Goal: Navigation & Orientation: Find specific page/section

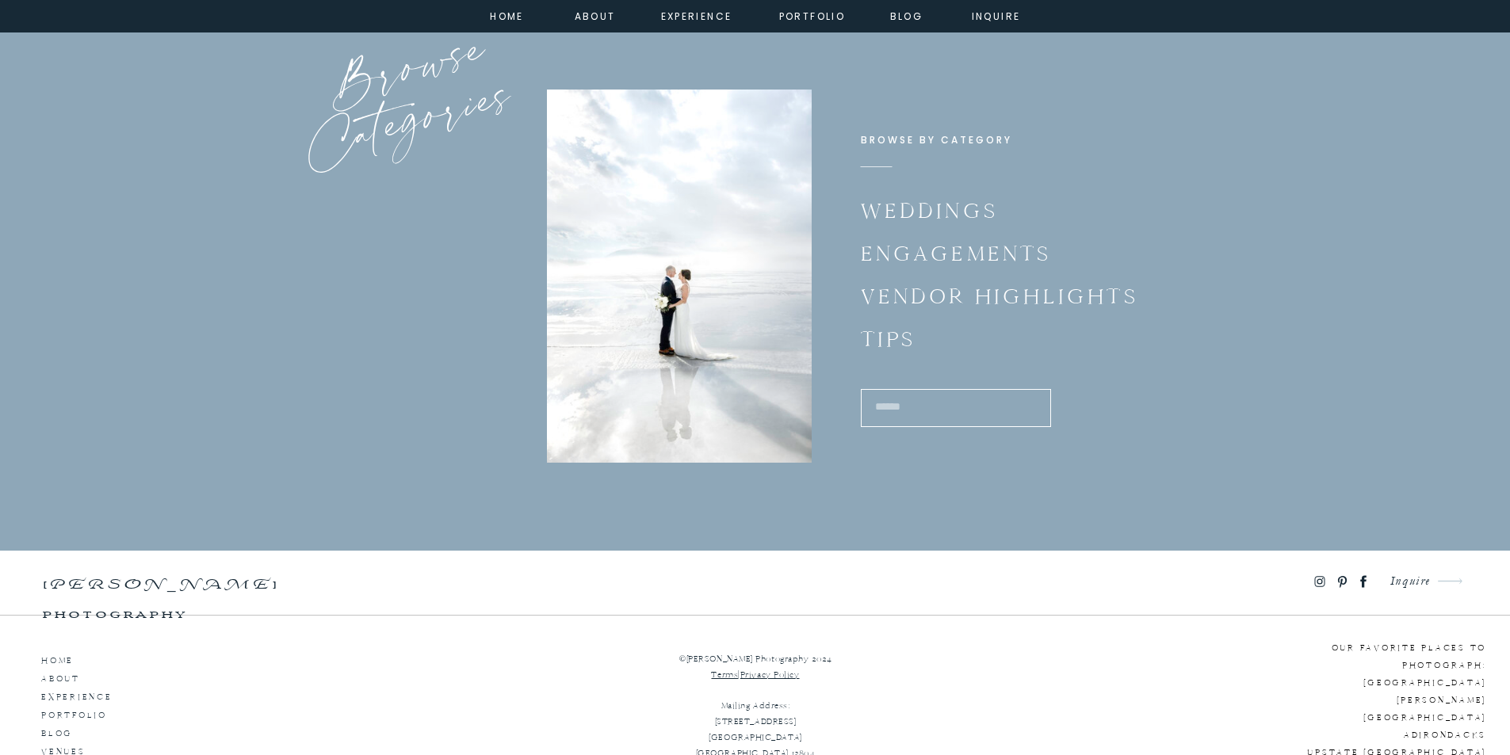
scroll to position [10415, 0]
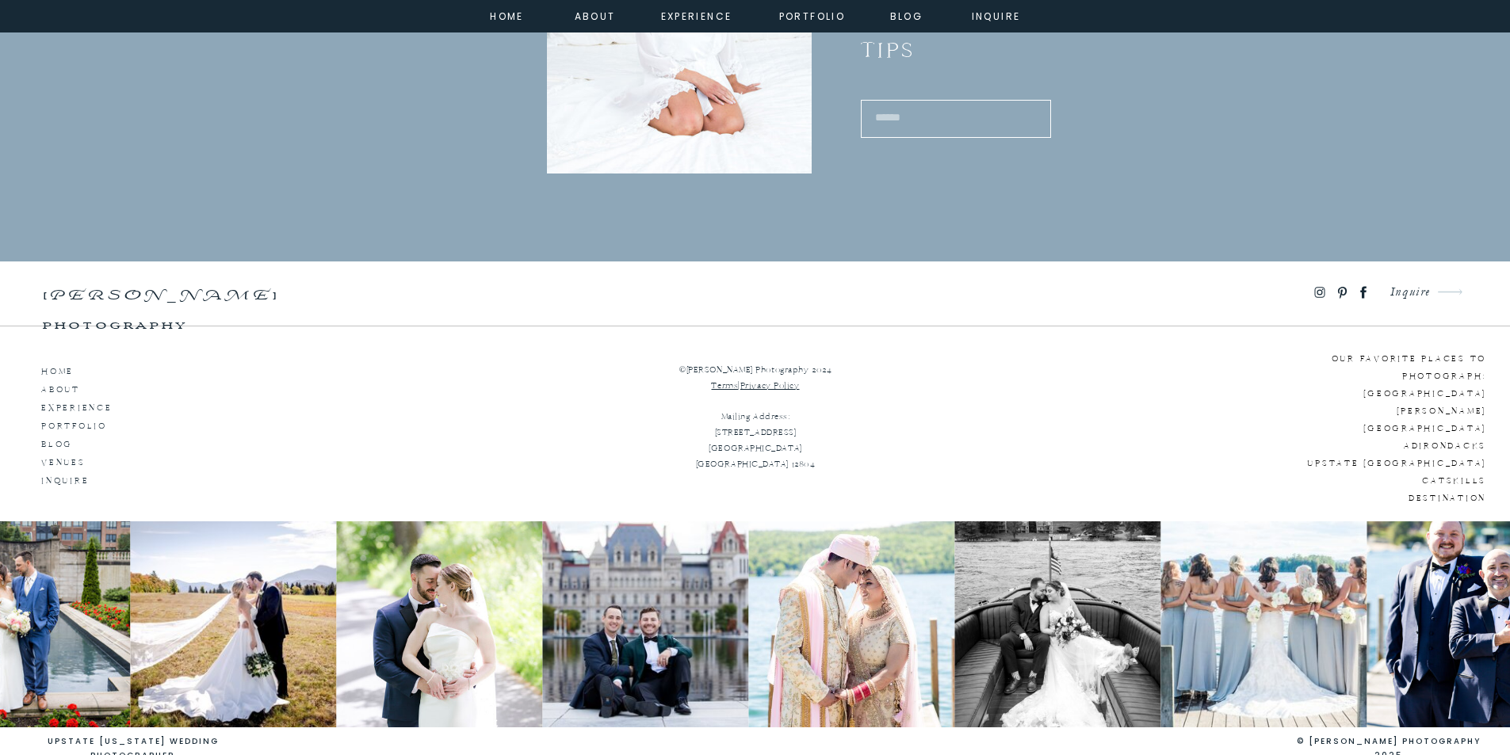
click at [1299, 629] on img at bounding box center [1263, 625] width 206 height 206
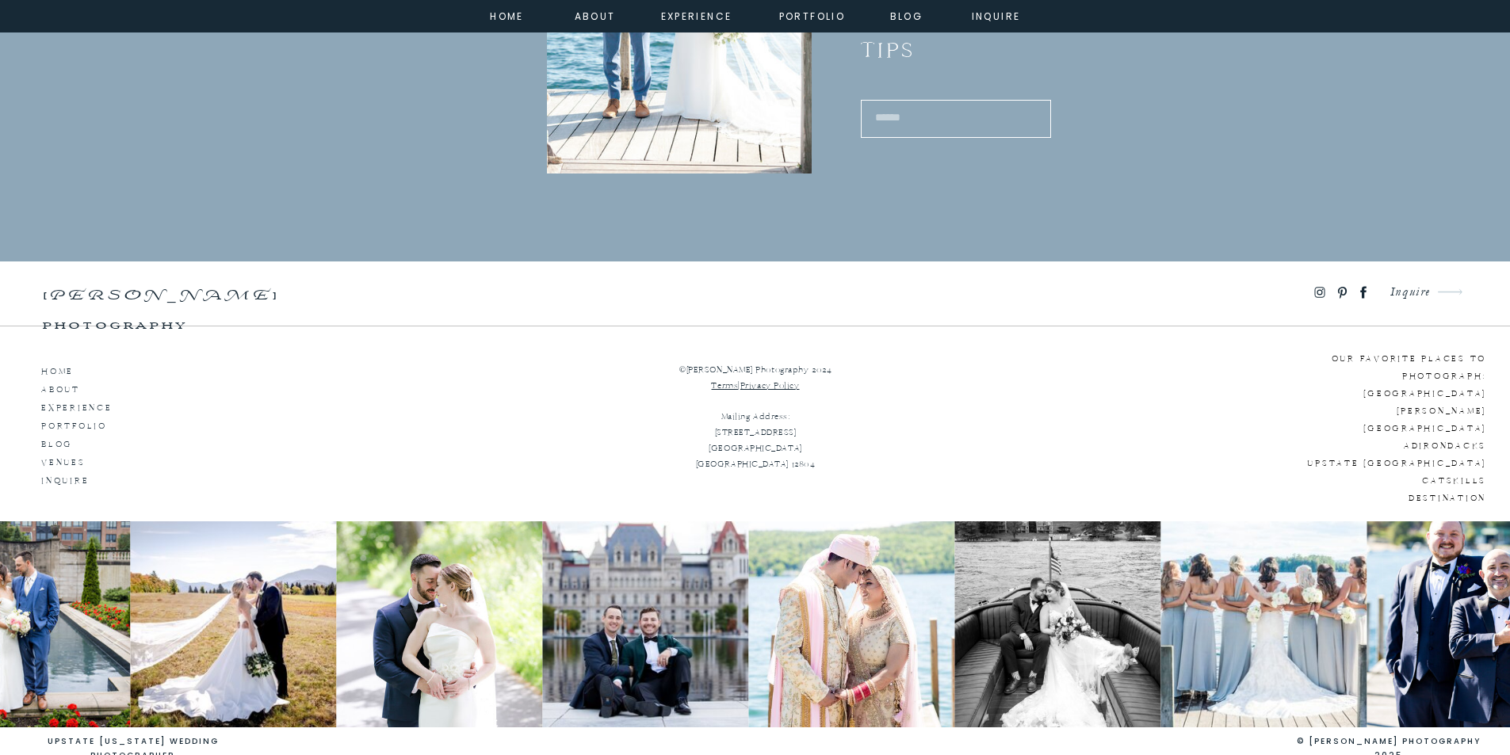
click at [1323, 698] on img at bounding box center [1263, 625] width 206 height 206
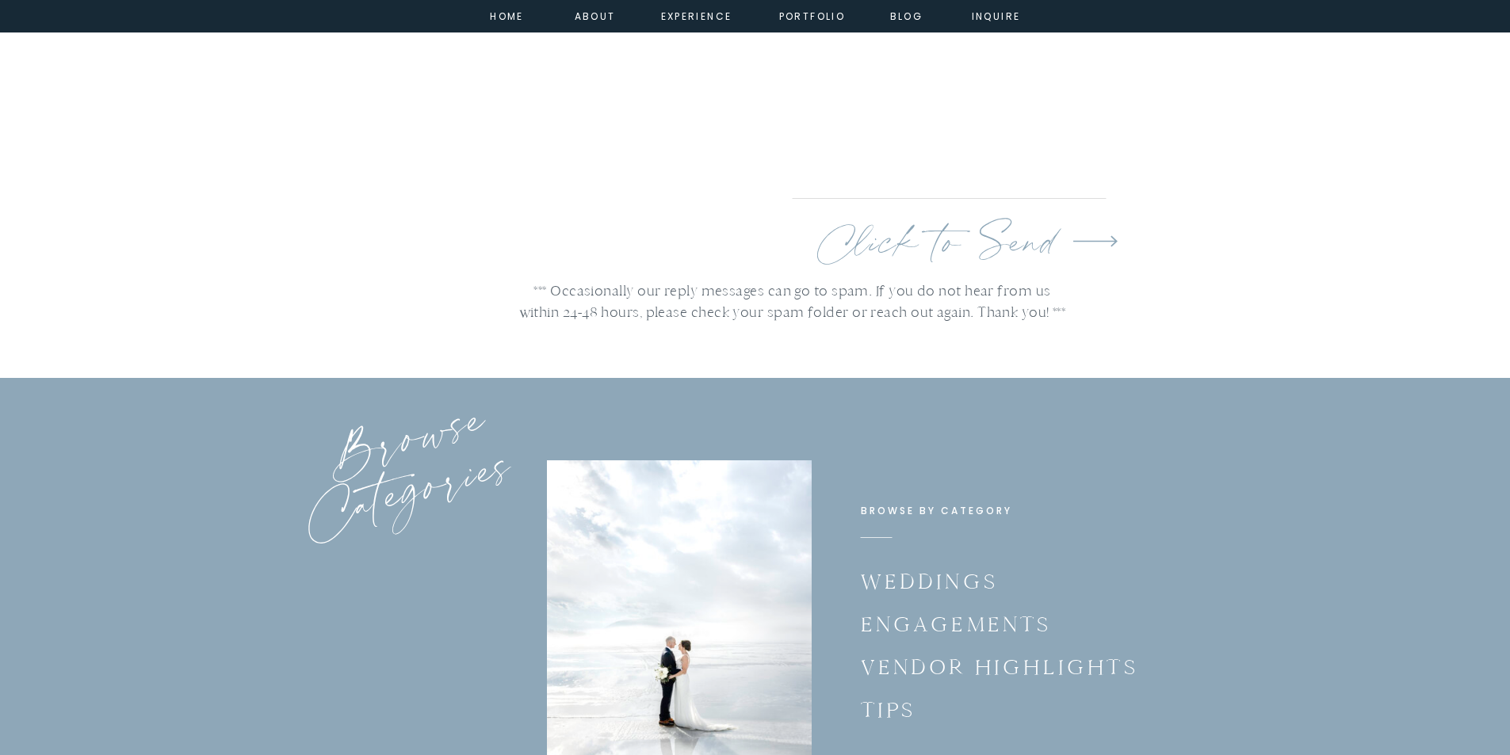
click at [924, 585] on p "Weddings" at bounding box center [932, 580] width 143 height 31
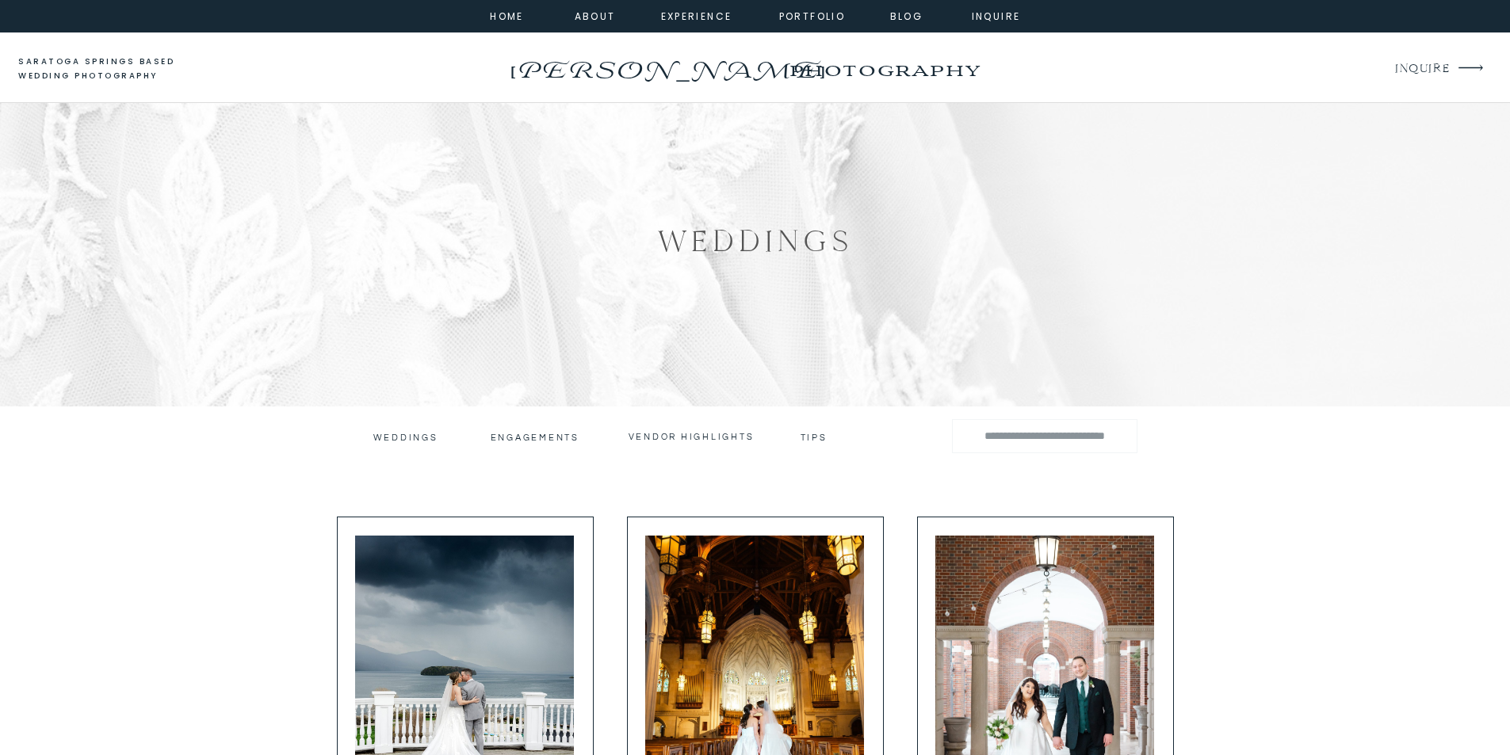
drag, startPoint x: 1514, startPoint y: 56, endPoint x: 1466, endPoint y: -32, distance: 100.4
